Goal: Navigation & Orientation: Find specific page/section

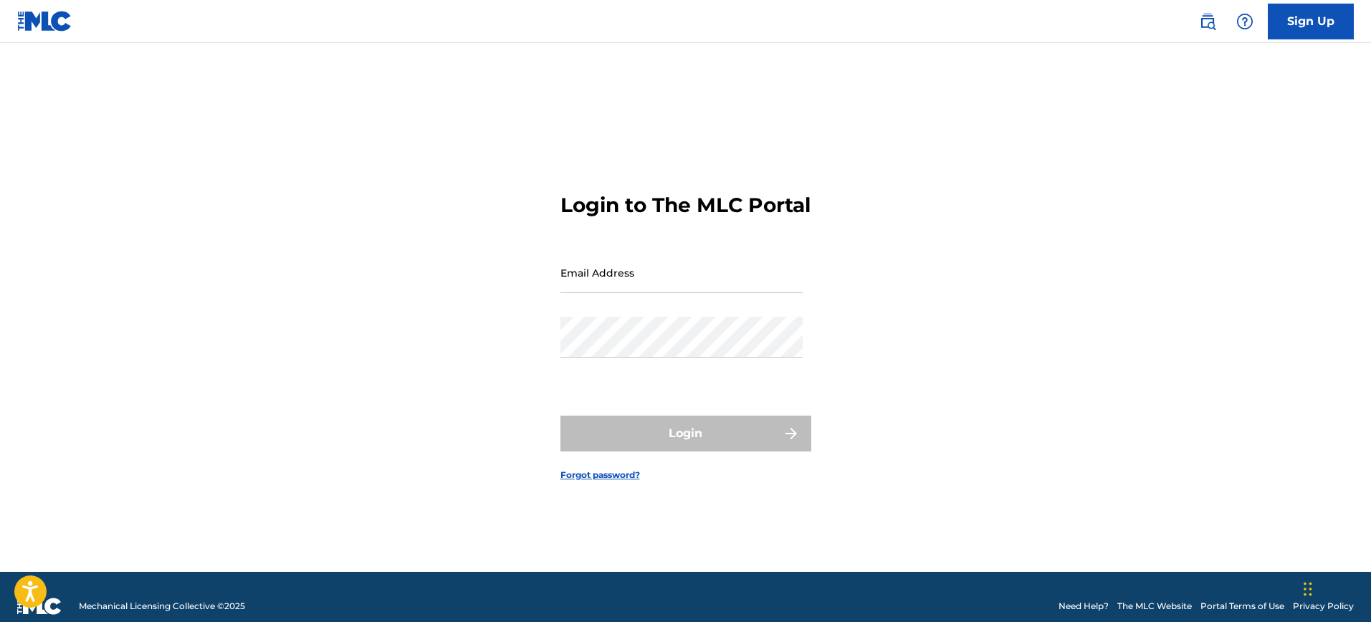
click at [619, 291] on input "Email Address" at bounding box center [682, 272] width 242 height 41
type input "[EMAIL_ADDRESS][DOMAIN_NAME]"
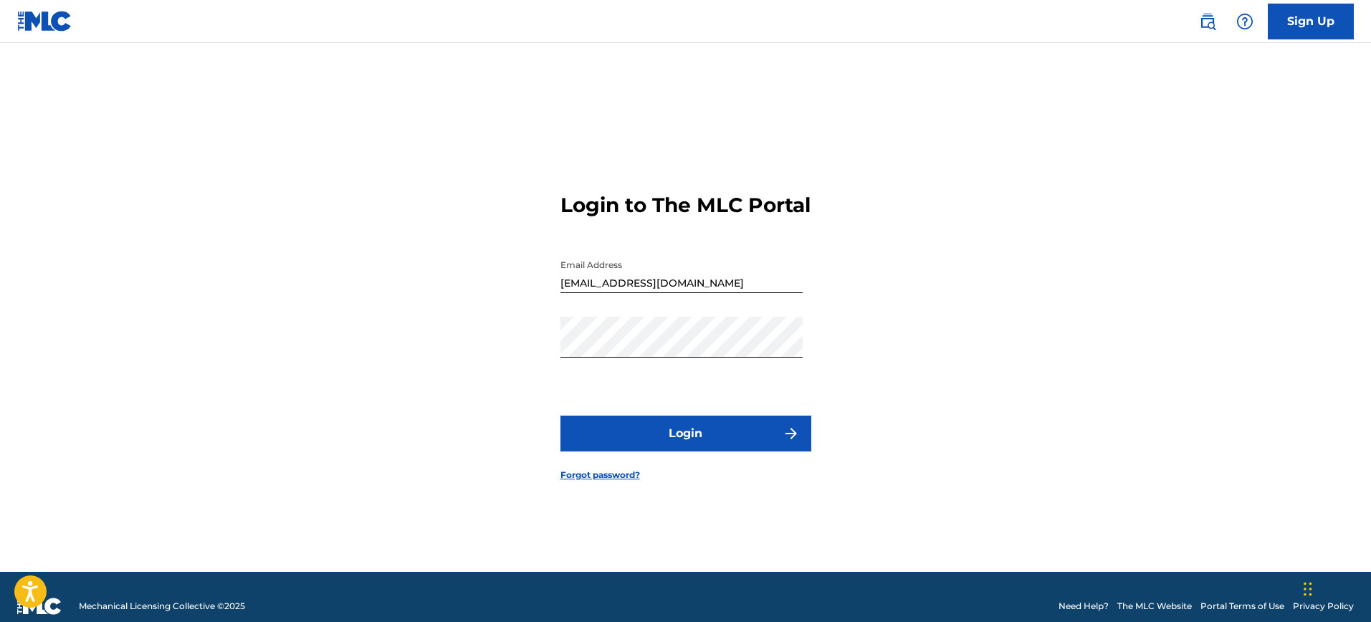
click at [677, 446] on button "Login" at bounding box center [686, 434] width 251 height 36
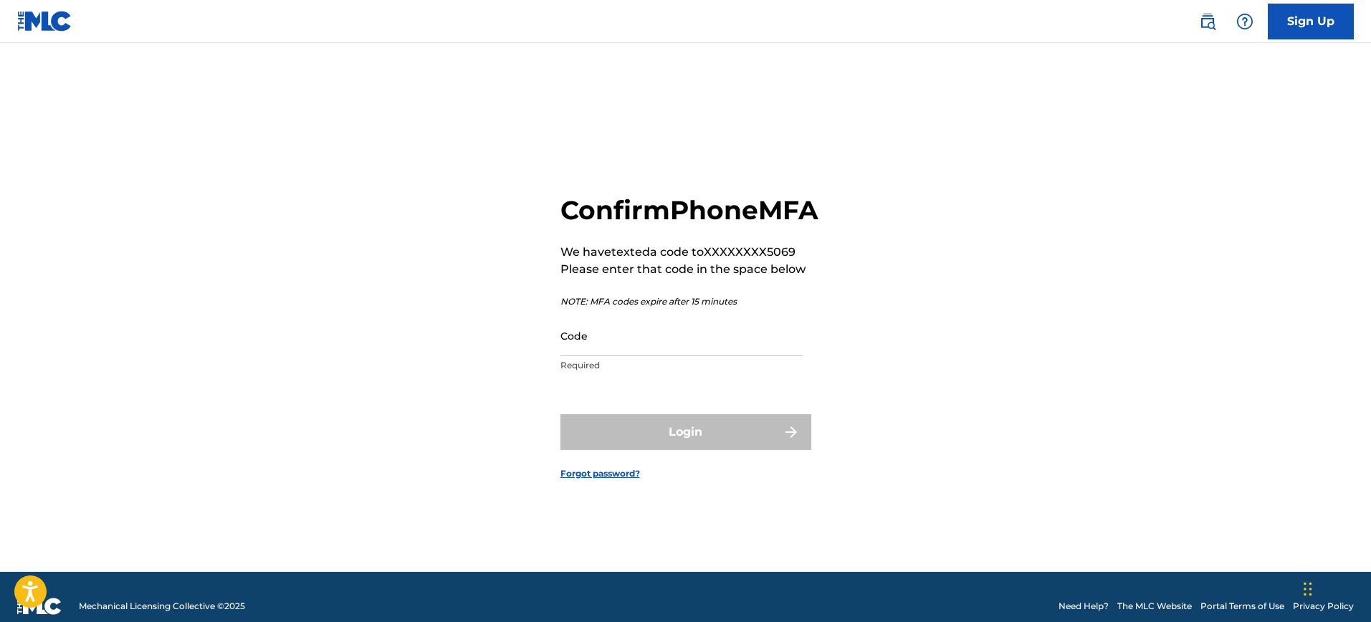
click at [589, 356] on input "Code" at bounding box center [682, 335] width 242 height 41
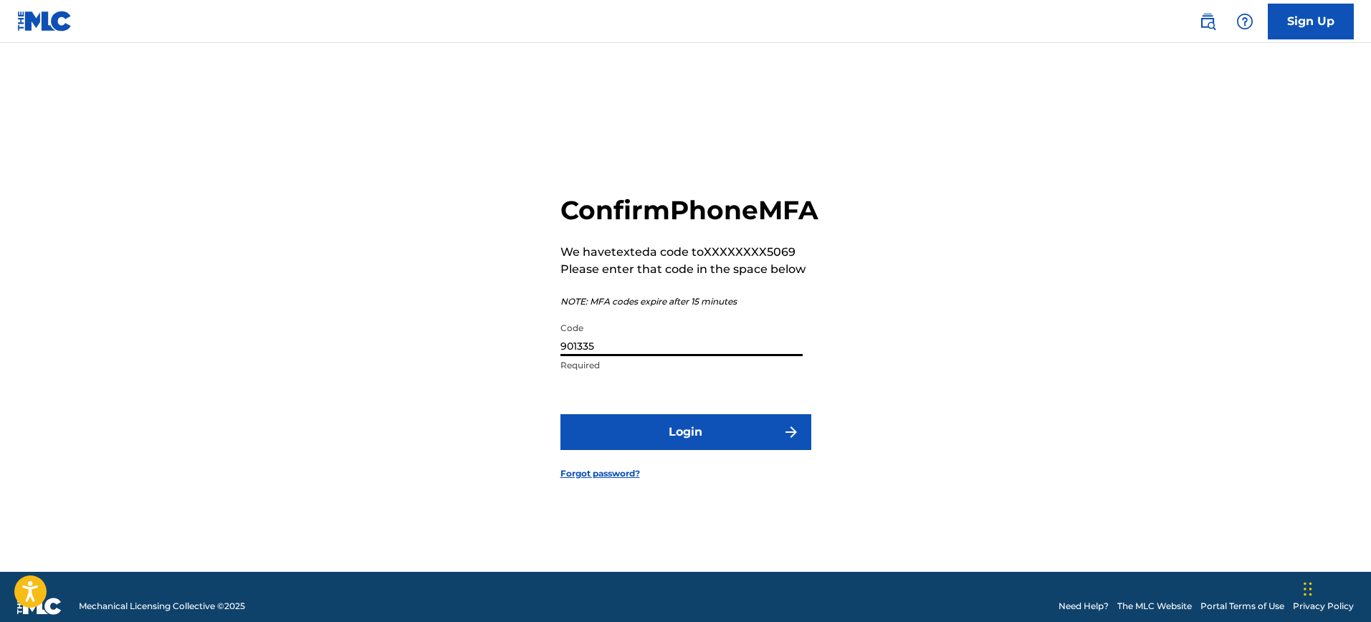
type input "901335"
click at [670, 434] on button "Login" at bounding box center [686, 432] width 251 height 36
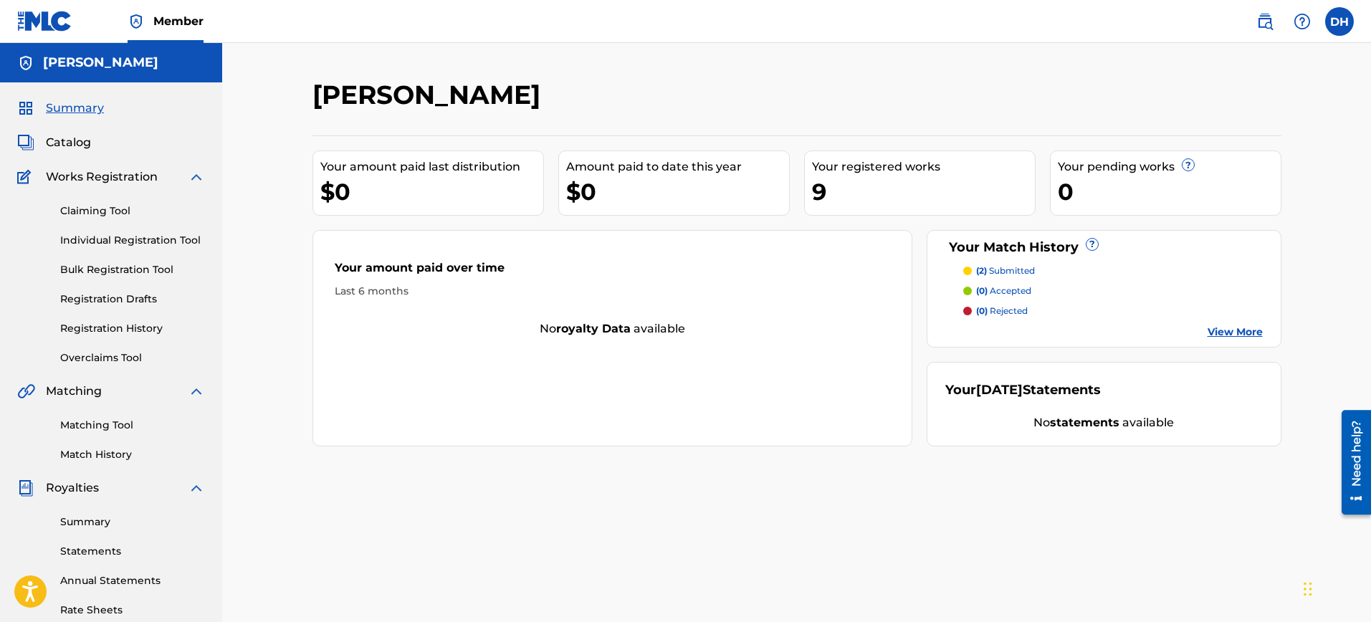
click at [73, 141] on span "Catalog" at bounding box center [68, 142] width 45 height 17
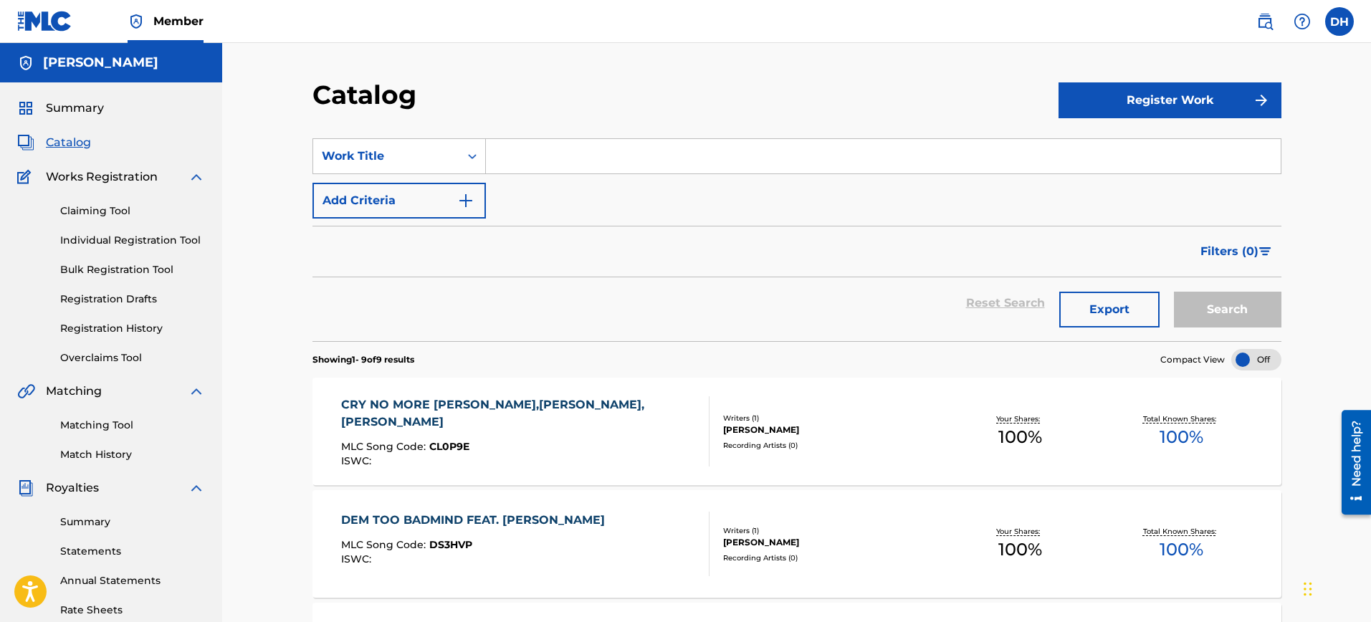
click at [102, 449] on link "Match History" at bounding box center [132, 454] width 145 height 15
